Goal: Ask a question

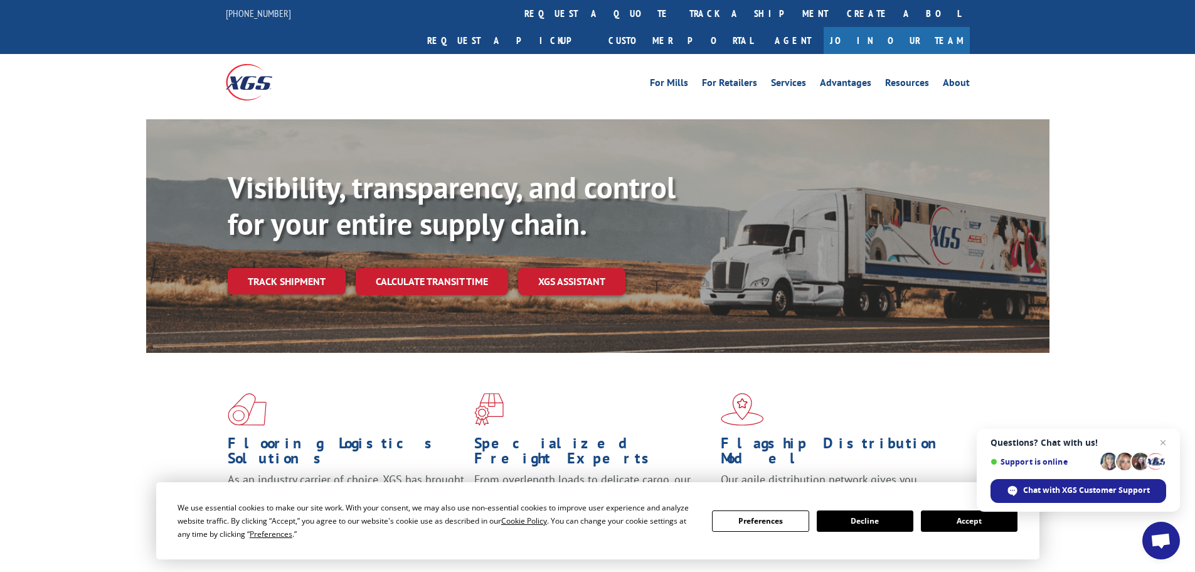
click at [1164, 538] on span "Open chat" at bounding box center [1161, 542] width 21 height 18
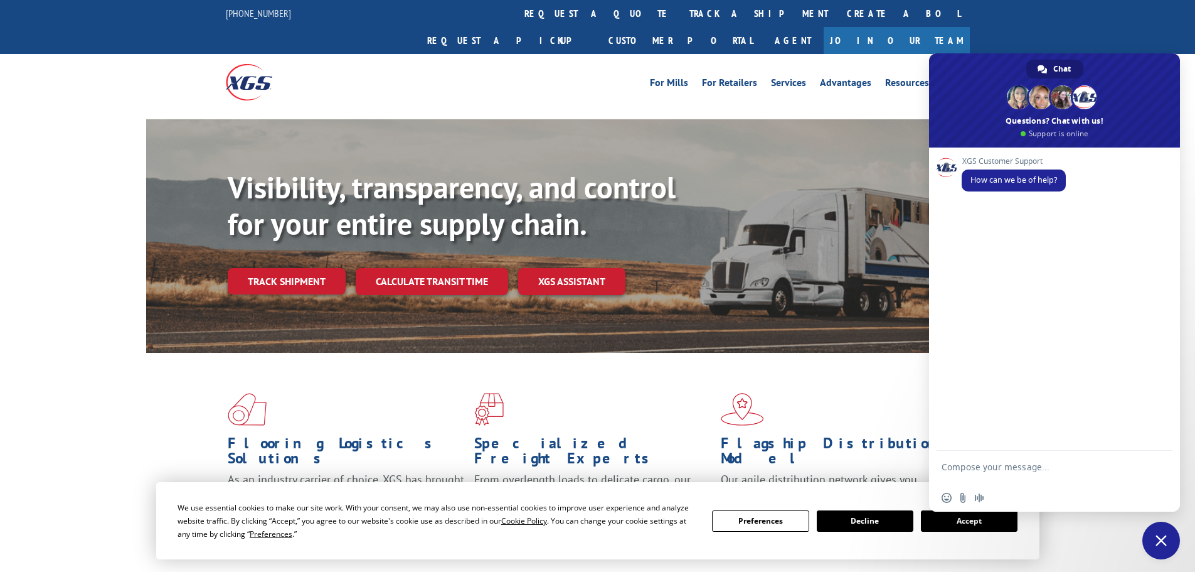
click at [1037, 467] on textarea "Compose your message..." at bounding box center [1041, 472] width 198 height 23
paste textarea "7035595"
type textarea "Can I please get a copy of BOL 7035595?"
click at [1157, 464] on span "Send" at bounding box center [1158, 468] width 9 height 9
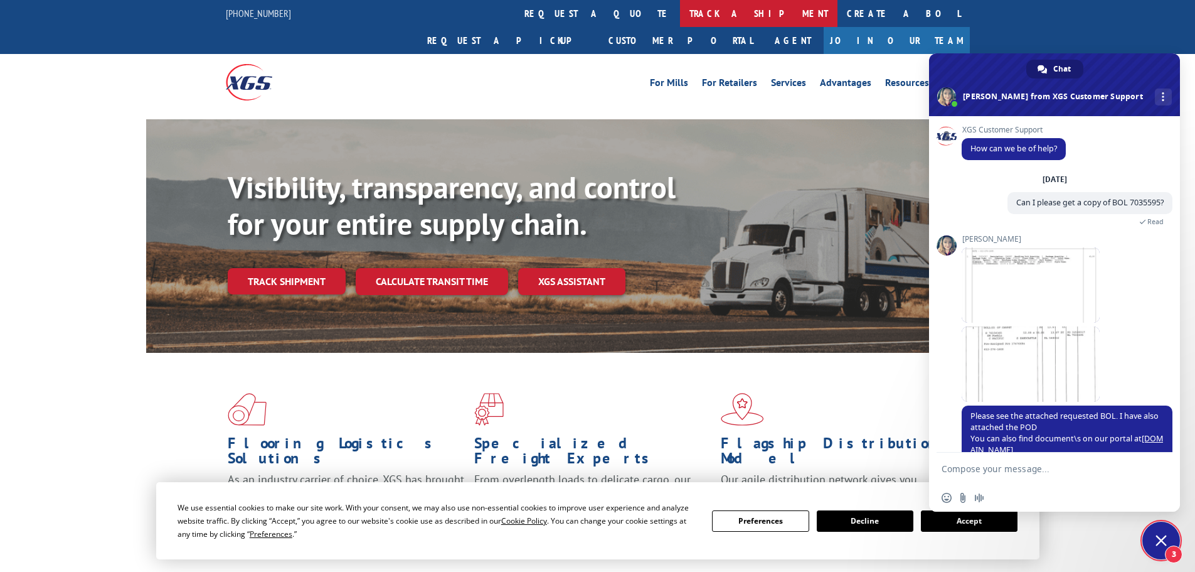
scroll to position [50, 0]
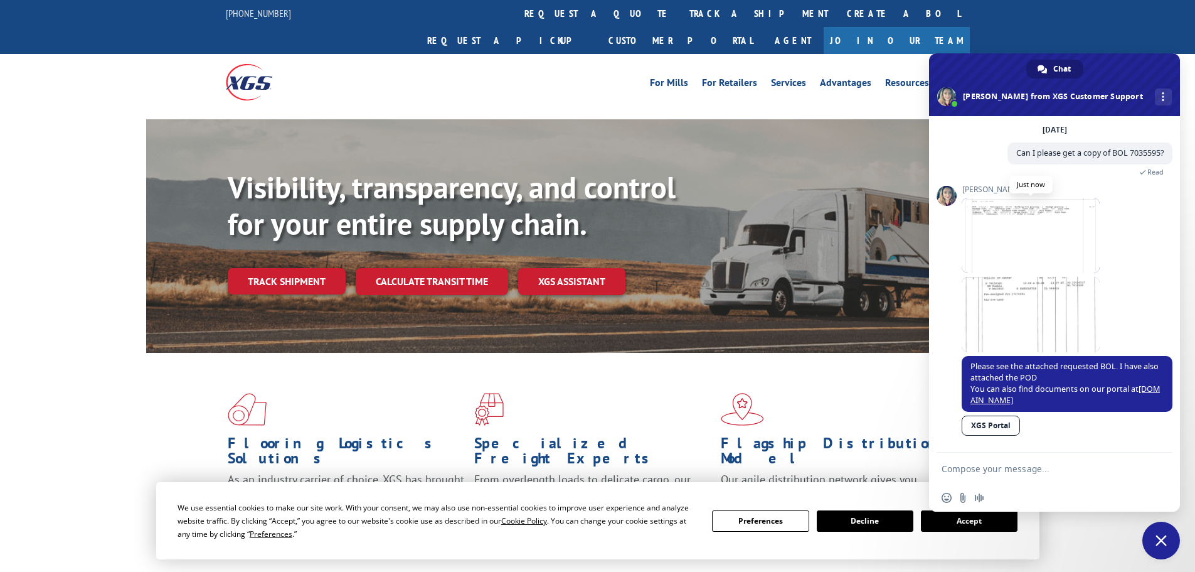
click at [1015, 265] on span at bounding box center [1031, 235] width 138 height 75
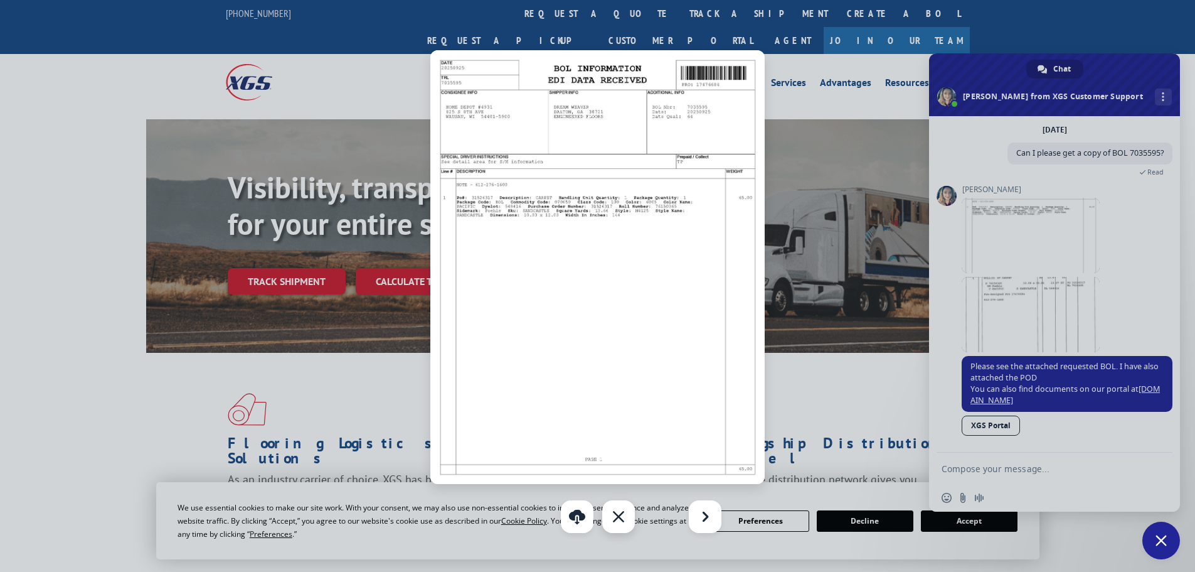
click at [619, 523] on div "Close" at bounding box center [618, 516] width 33 height 33
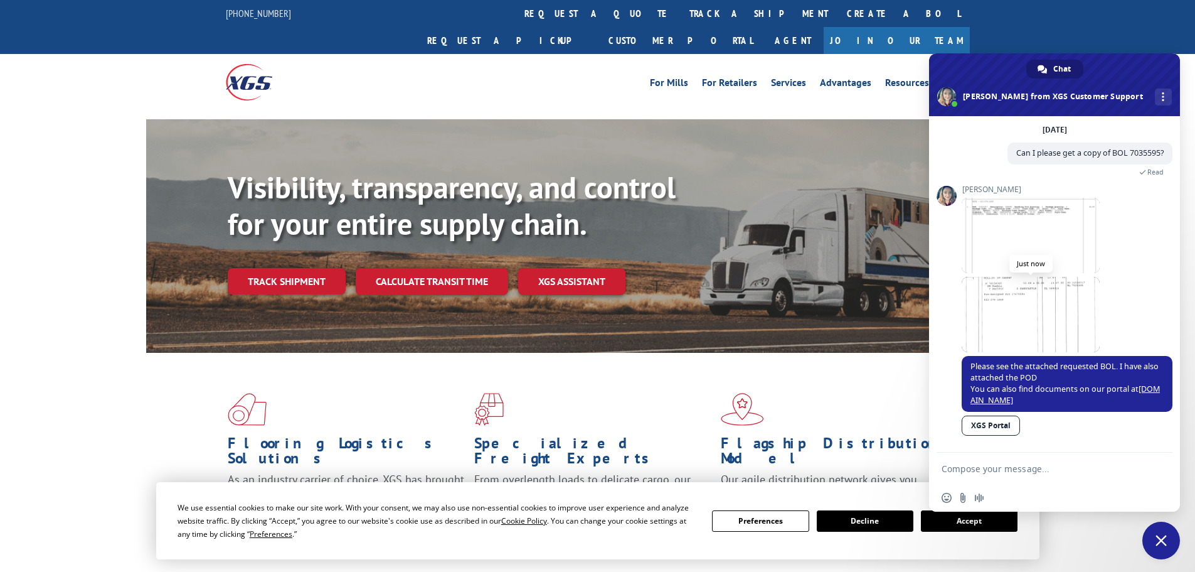
click at [998, 323] on span at bounding box center [1031, 314] width 138 height 75
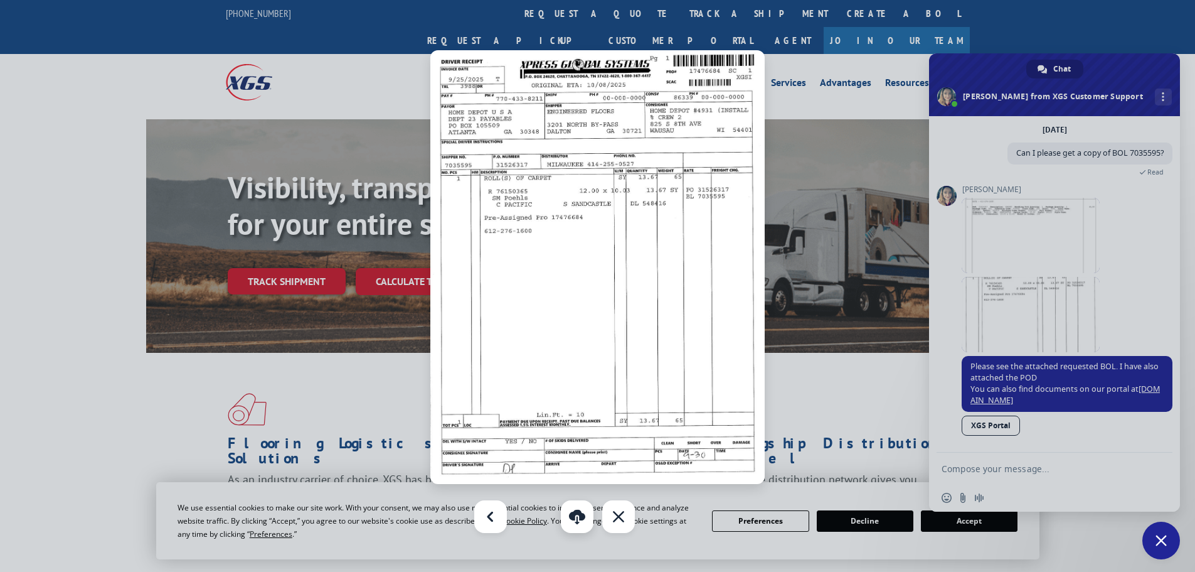
click at [576, 522] on link "Download" at bounding box center [577, 516] width 33 height 33
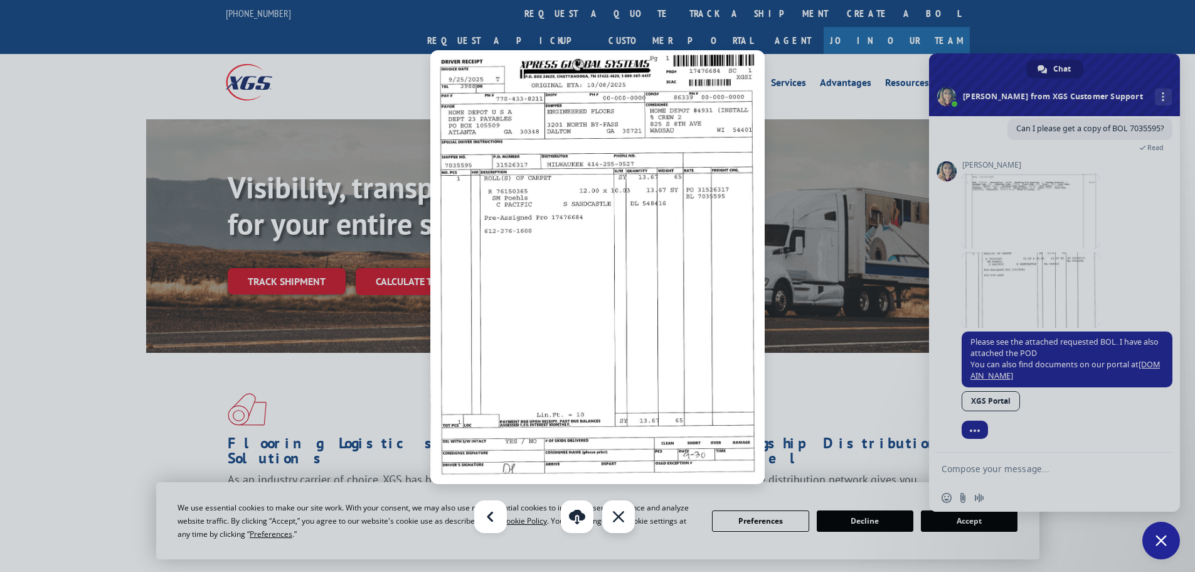
click at [619, 516] on div "Close" at bounding box center [618, 516] width 33 height 33
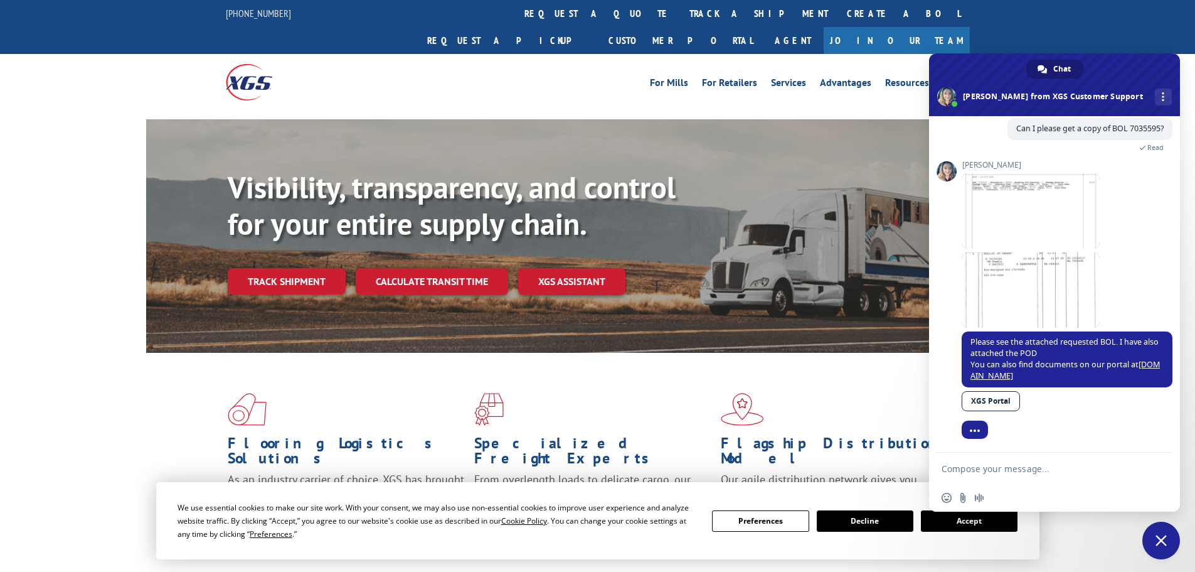
click at [1037, 465] on textarea "Compose your message..." at bounding box center [1041, 468] width 198 height 11
type textarea "I tried that [DATE] but I don't have any log in information."
click at [1158, 471] on span "Send" at bounding box center [1158, 466] width 9 height 9
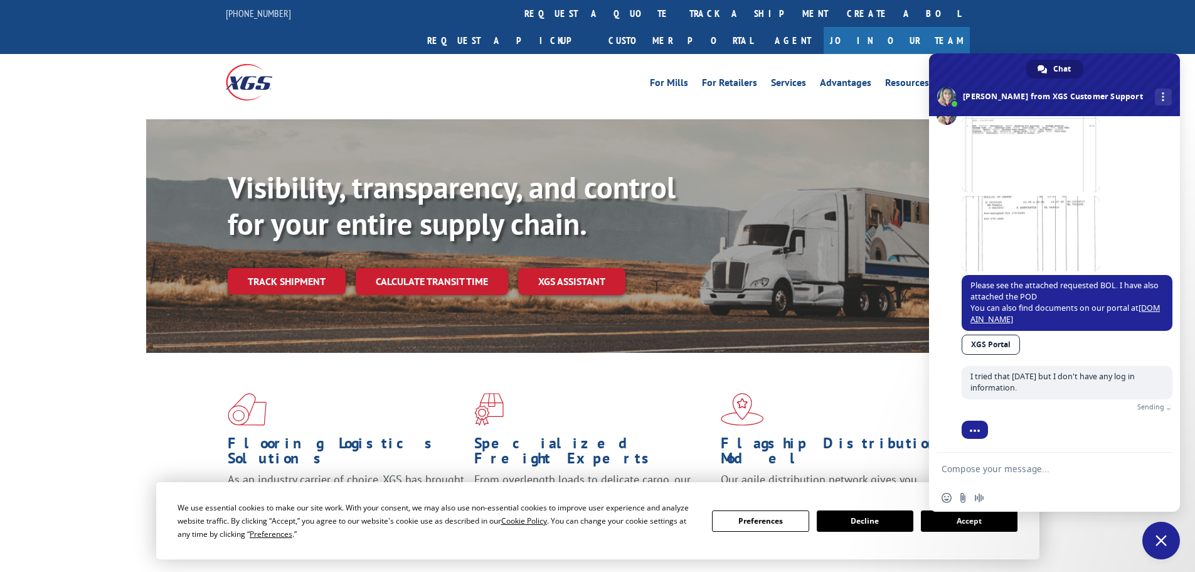
scroll to position [116, 0]
click at [990, 349] on link "XGS Portal" at bounding box center [991, 347] width 58 height 20
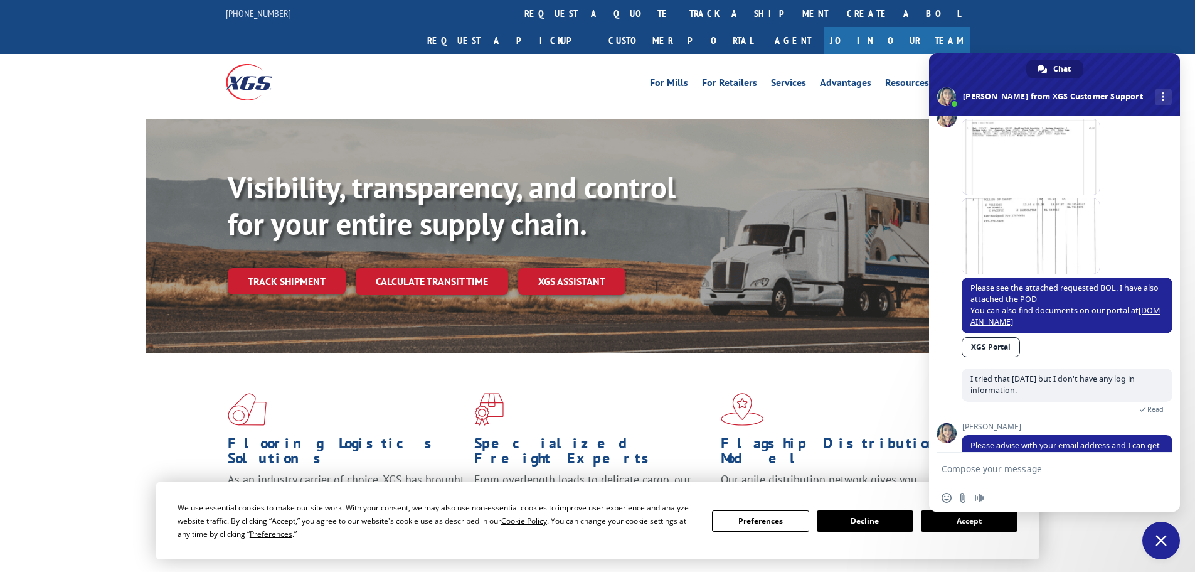
scroll to position [146, 0]
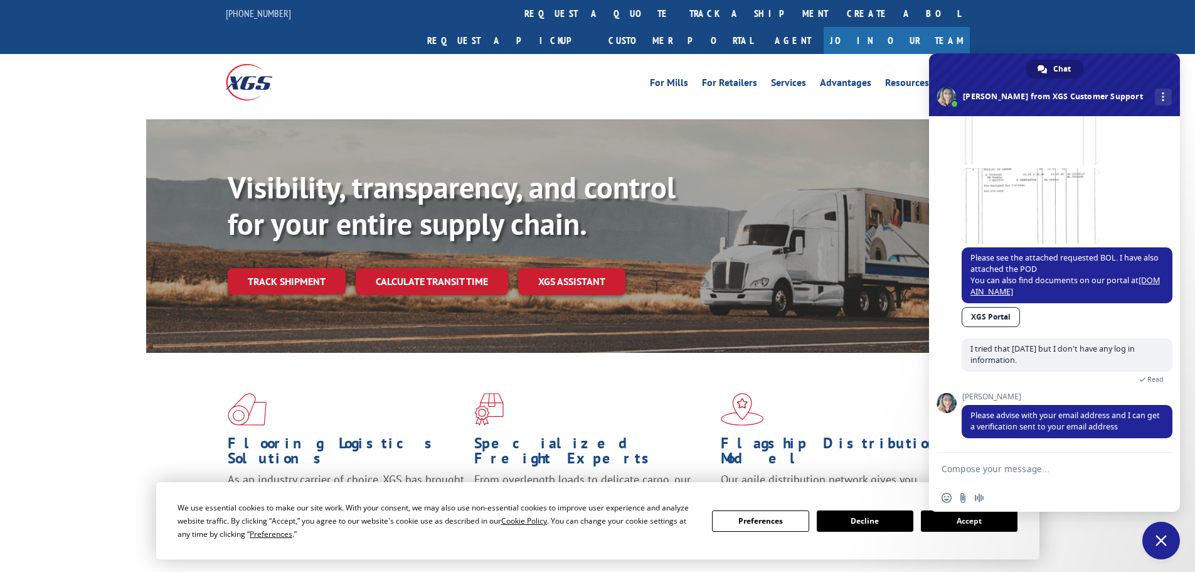
click at [981, 467] on textarea "Compose your message..." at bounding box center [1041, 468] width 198 height 11
type textarea "[EMAIL_ADDRESS][DOMAIN_NAME]"
click at [1158, 462] on span "Send" at bounding box center [1158, 468] width 21 height 21
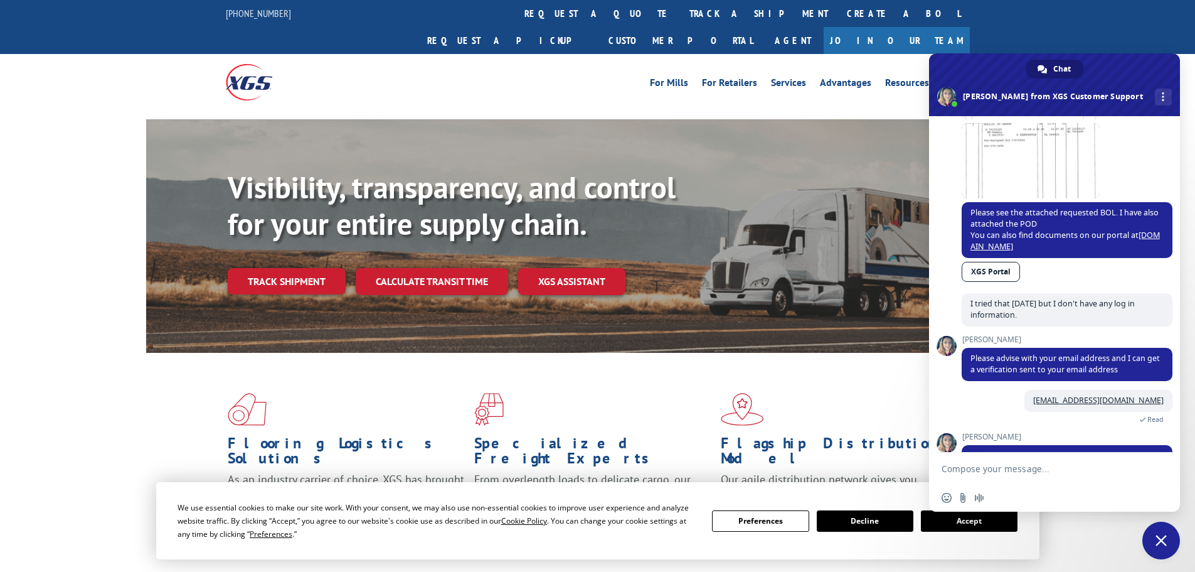
scroll to position [243, 0]
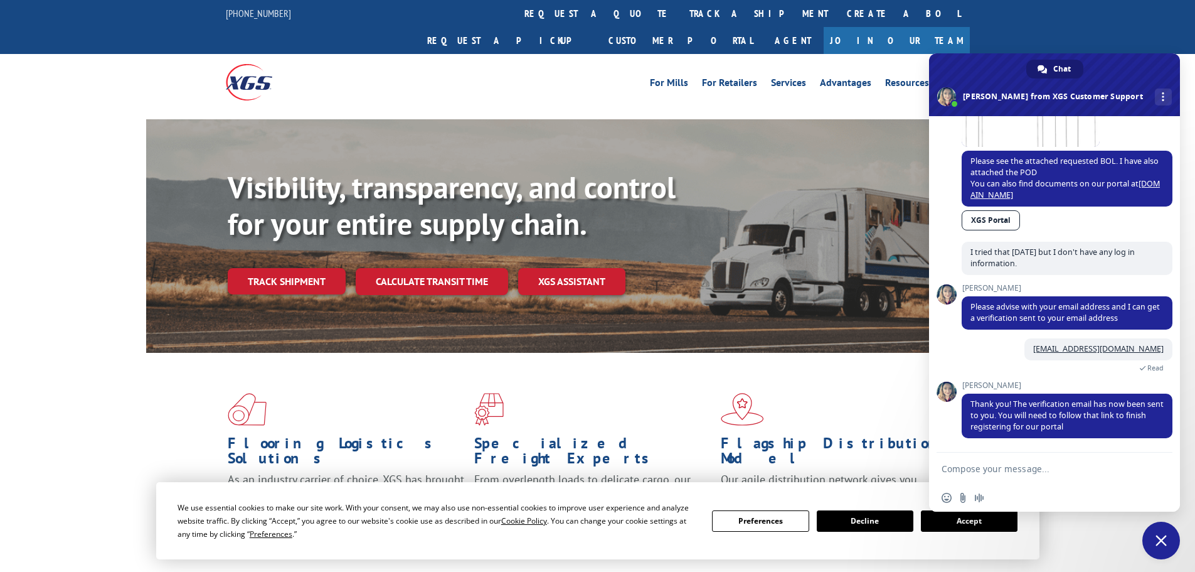
click at [1025, 463] on textarea "Compose your message..." at bounding box center [1041, 468] width 198 height 11
type textarea "Got it. Thanks!"
click at [1156, 469] on span "Send" at bounding box center [1158, 468] width 9 height 9
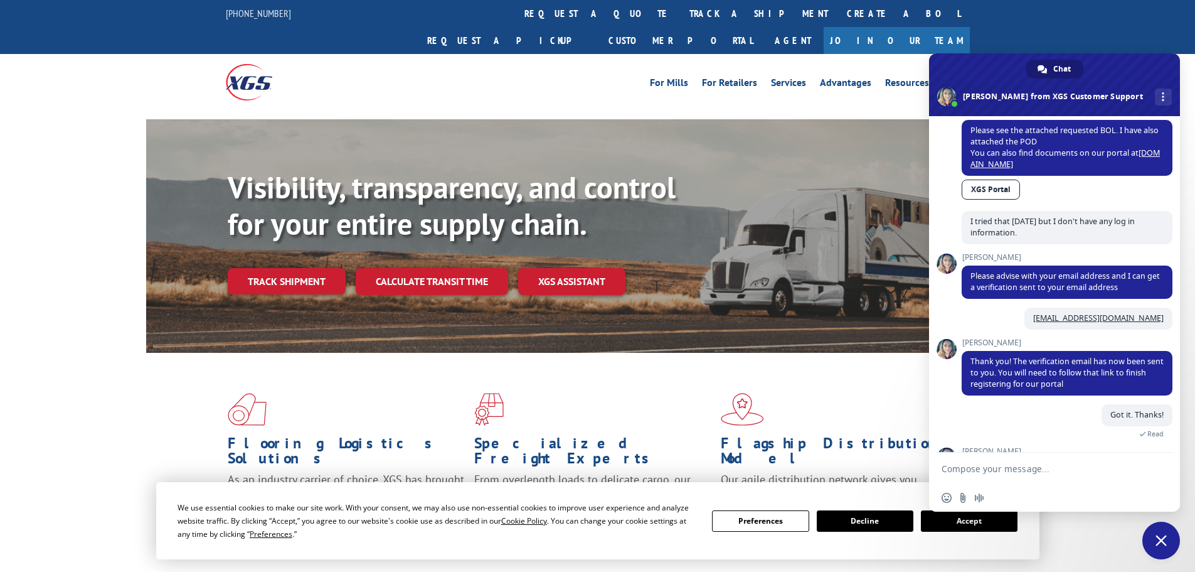
scroll to position [353, 0]
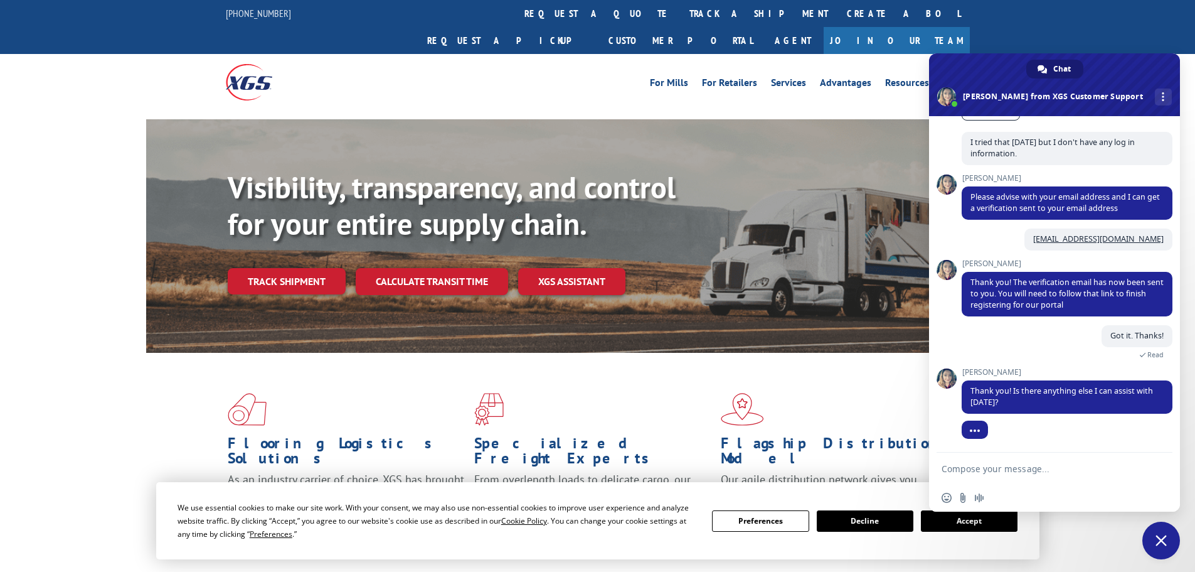
click at [1029, 467] on textarea "Compose your message..." at bounding box center [1041, 468] width 198 height 11
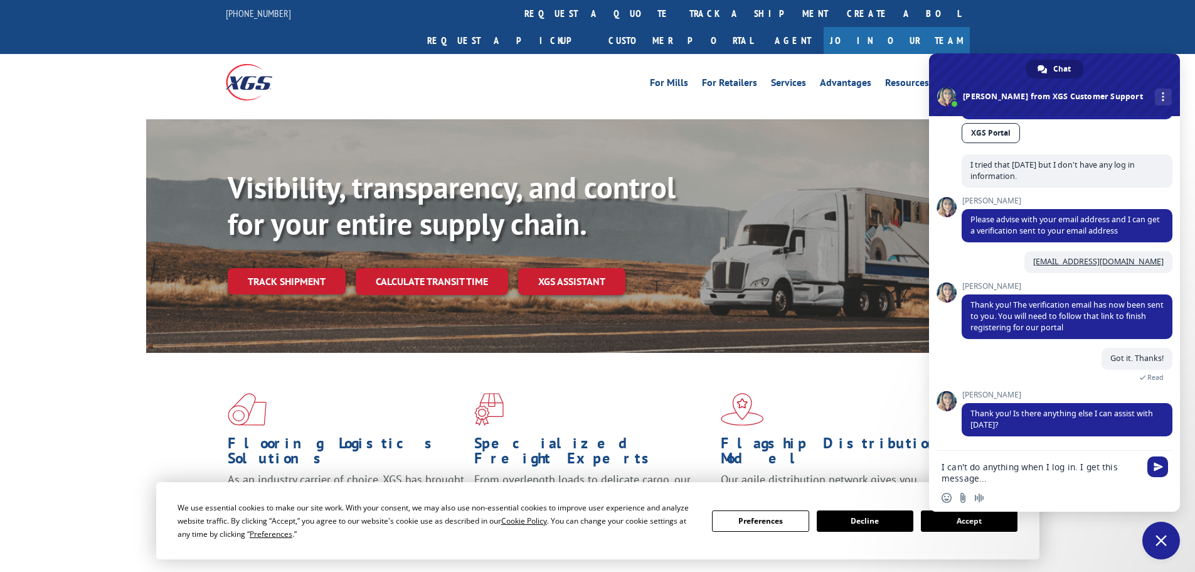
paste textarea "Most features are not available or hidden due to lack of permissions. Please co…"
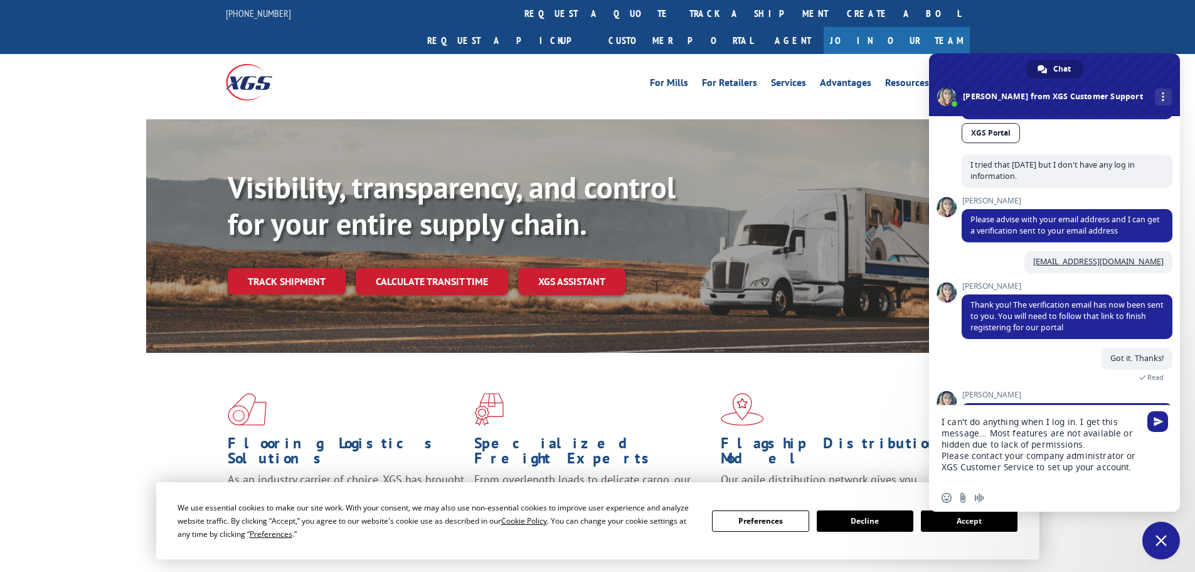
scroll to position [353, 0]
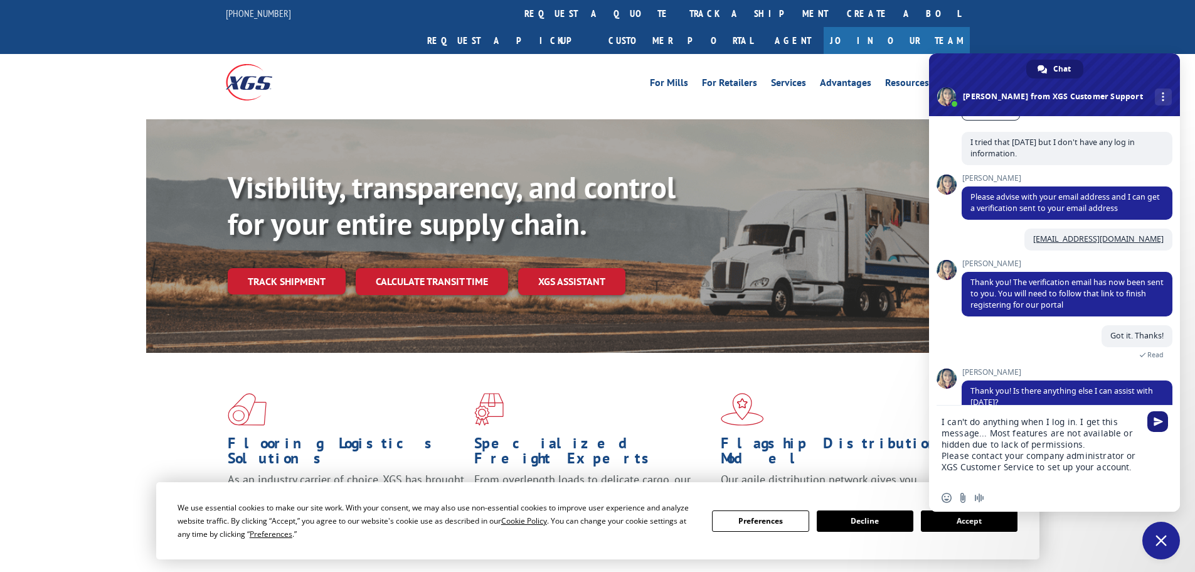
type textarea "I can't do anything when I log in. I get this message... Most features are not …"
click at [1164, 420] on span "Send" at bounding box center [1158, 421] width 21 height 21
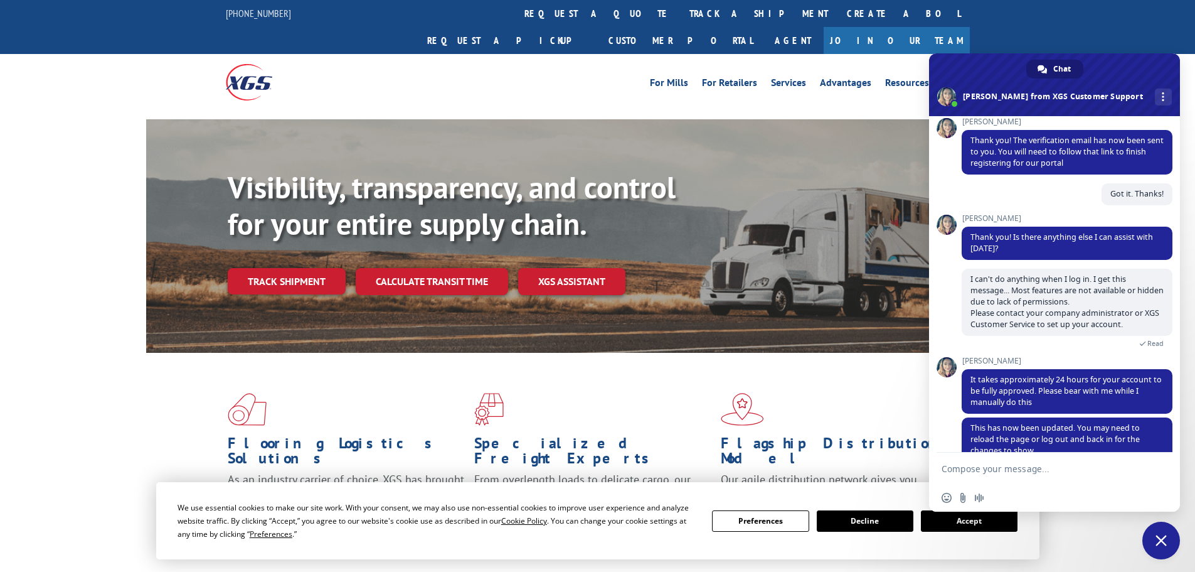
scroll to position [543, 0]
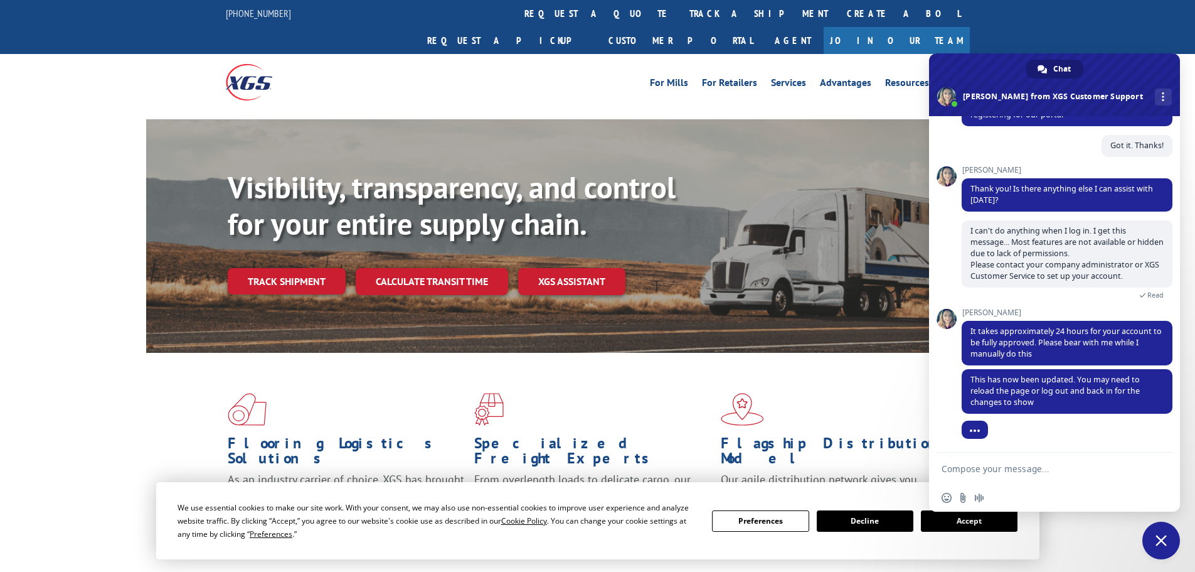
click at [1037, 467] on textarea "Compose your message..." at bounding box center [1041, 468] width 198 height 11
type textarea "Thanks again!"
click at [1163, 468] on span "Send" at bounding box center [1158, 468] width 21 height 21
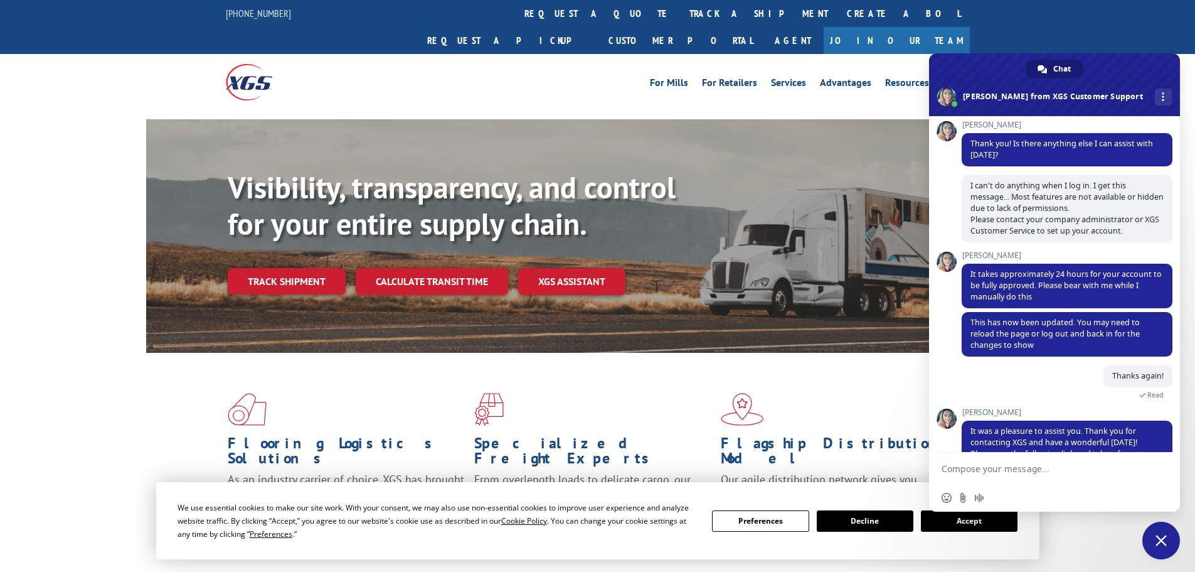
scroll to position [649, 0]
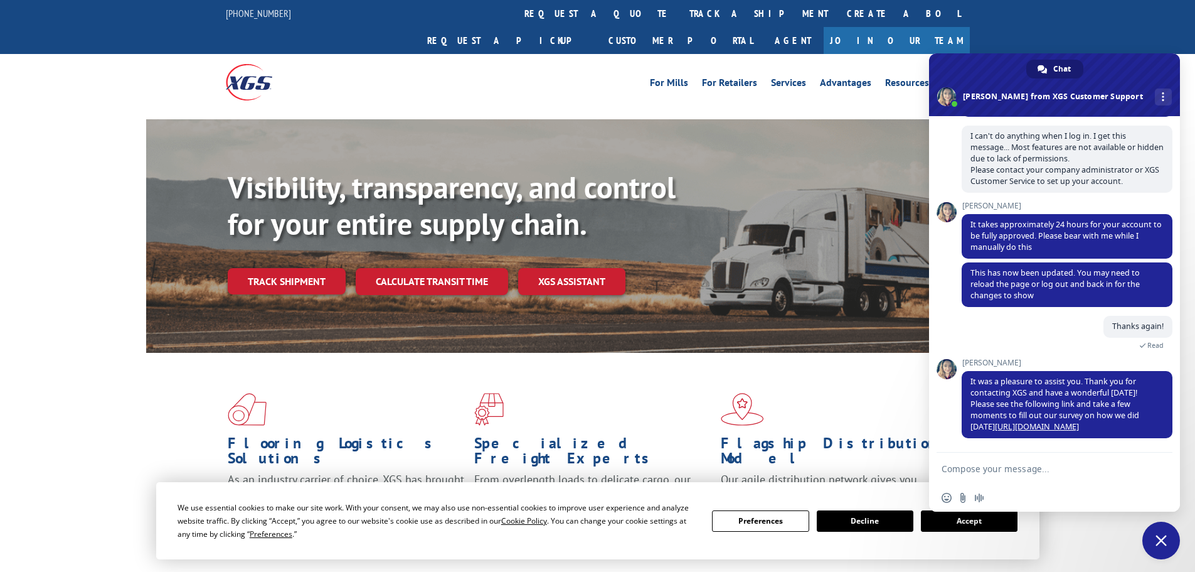
click at [1151, 534] on span "Close chat" at bounding box center [1162, 540] width 38 height 38
